Goal: Task Accomplishment & Management: Complete application form

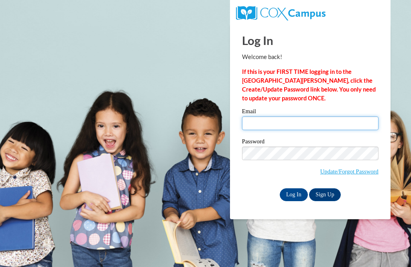
click at [334, 128] on input "Email" at bounding box center [310, 123] width 136 height 14
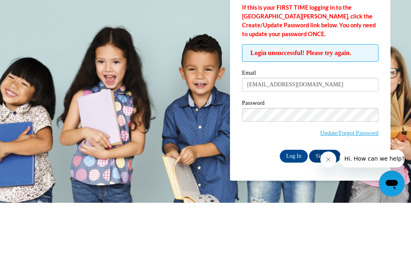
click at [353, 194] on link "Update/Forgot Password" at bounding box center [349, 197] width 58 height 6
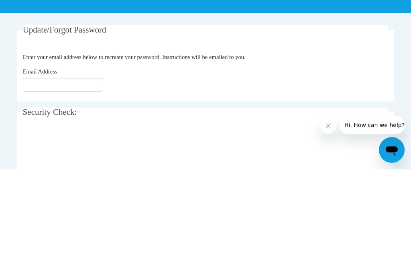
scroll to position [136, 0]
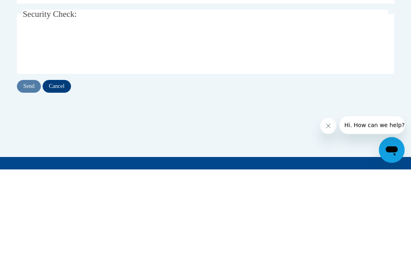
type input "npalmerdanny@yahoo.com"
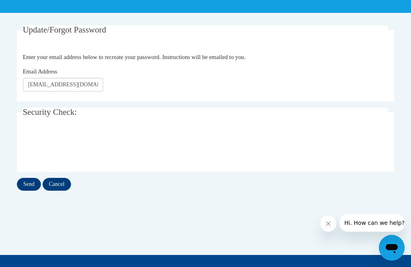
click at [28, 187] on input "Send" at bounding box center [29, 184] width 24 height 13
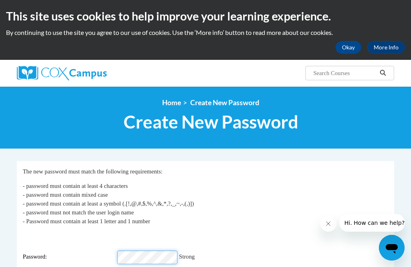
scroll to position [23, 0]
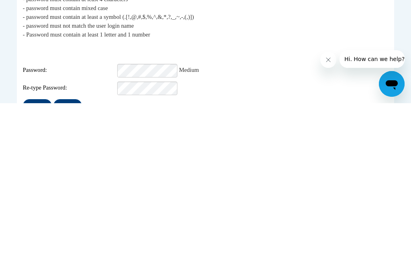
click at [33, 263] on input "Submit" at bounding box center [37, 269] width 29 height 13
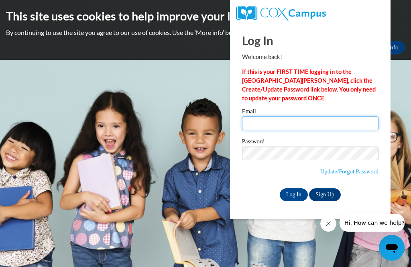
type input "[EMAIL_ADDRESS][DOMAIN_NAME]"
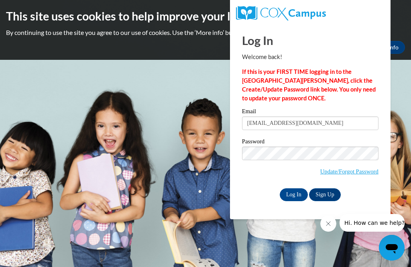
click at [291, 196] on input "Log In" at bounding box center [294, 194] width 28 height 13
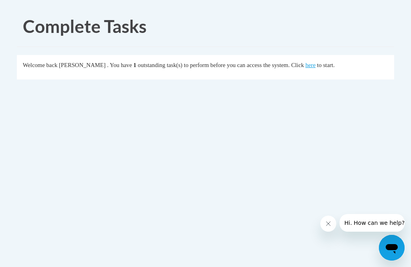
click at [305, 67] on link "here" at bounding box center [310, 65] width 10 height 6
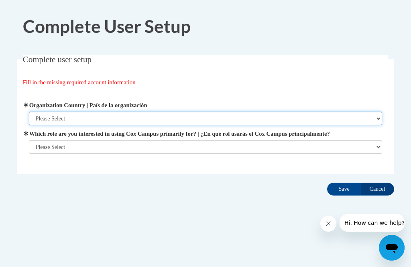
click at [285, 114] on select "Please Select [GEOGRAPHIC_DATA] | [GEOGRAPHIC_DATA] Outside of [GEOGRAPHIC_DATA…" at bounding box center [206, 119] width 354 height 14
select select "ad49bcad-a171-4b2e-b99c-48b446064914"
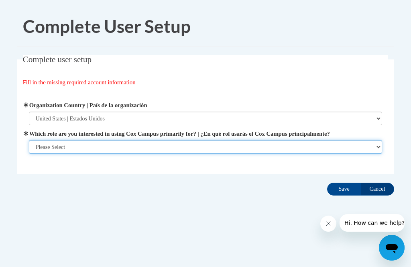
click at [229, 152] on select "Please Select College/University | Colegio/Universidad Community/Nonprofit Part…" at bounding box center [206, 147] width 354 height 14
select select "fbf2d438-af2f-41f8-98f1-81c410e29de3"
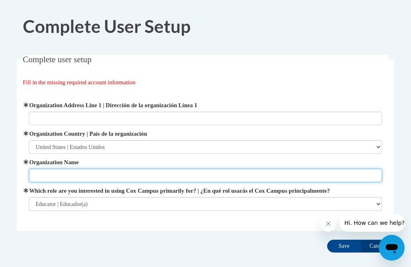
click at [205, 176] on input "Organization Name" at bounding box center [206, 176] width 354 height 14
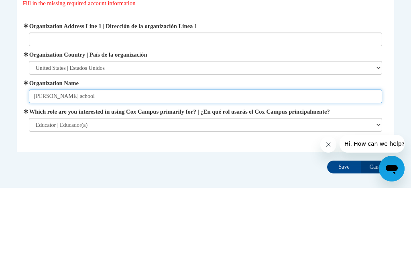
type input "Goddard school"
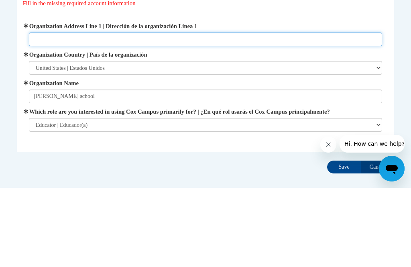
click at [221, 112] on input "Organization Address Line 1 | Dirección de la organización Línea 1" at bounding box center [206, 119] width 354 height 14
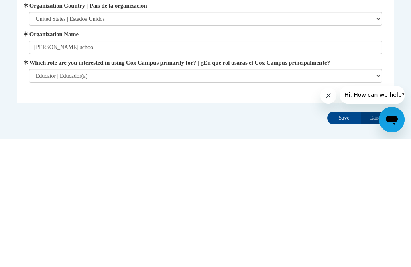
scroll to position [43, 0]
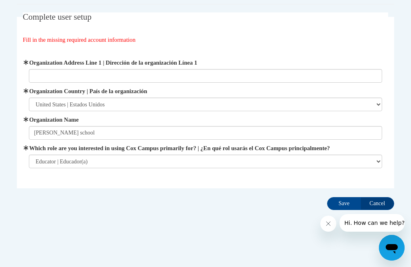
click at [344, 201] on input "Save" at bounding box center [344, 203] width 34 height 13
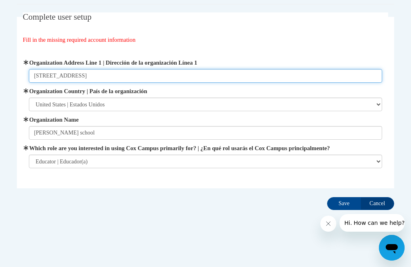
type input "2200 Brighton run ct"
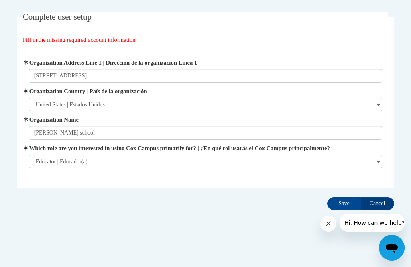
click at [339, 202] on input "Save" at bounding box center [344, 203] width 34 height 13
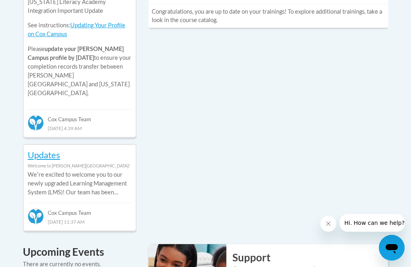
scroll to position [465, 0]
